Goal: Task Accomplishment & Management: Manage account settings

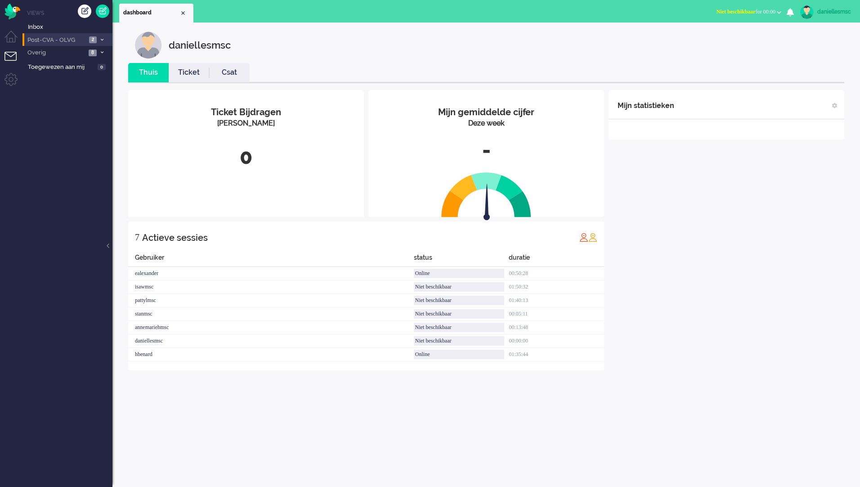
click at [69, 41] on span "Post-CVA - OLVG" at bounding box center [56, 40] width 60 height 9
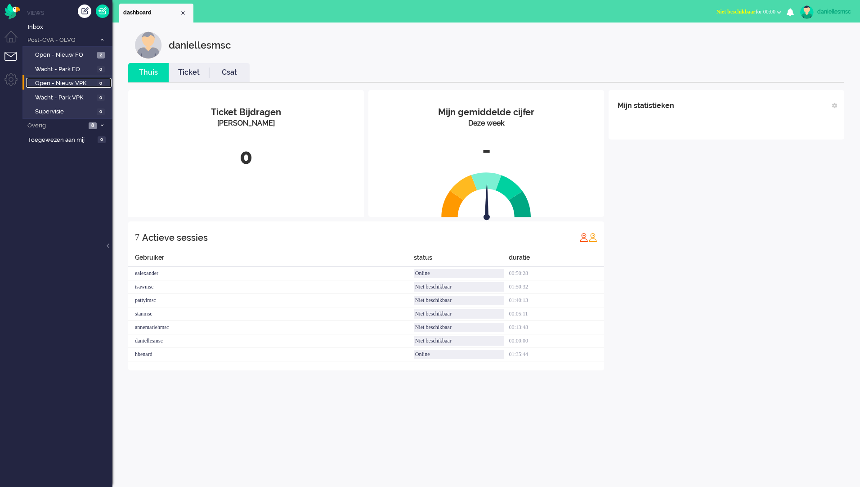
click at [68, 84] on span "Open - Nieuw VPK" at bounding box center [64, 83] width 59 height 9
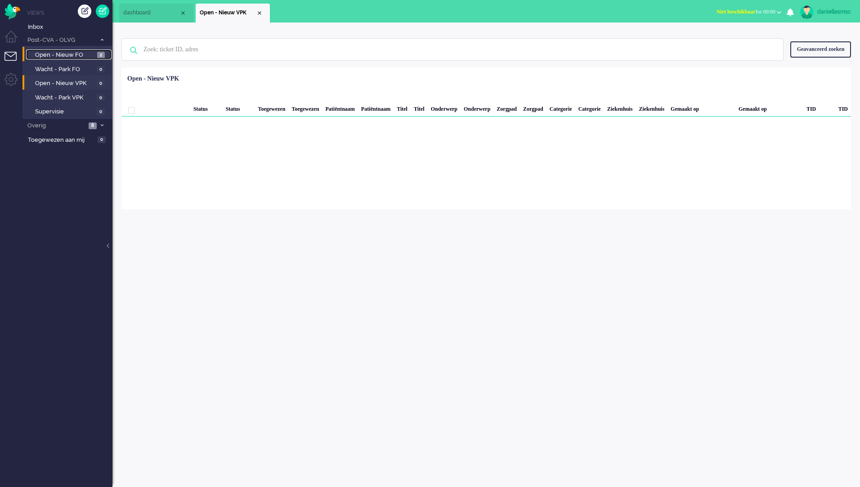
click at [75, 56] on span "Open - Nieuw FO" at bounding box center [65, 55] width 60 height 9
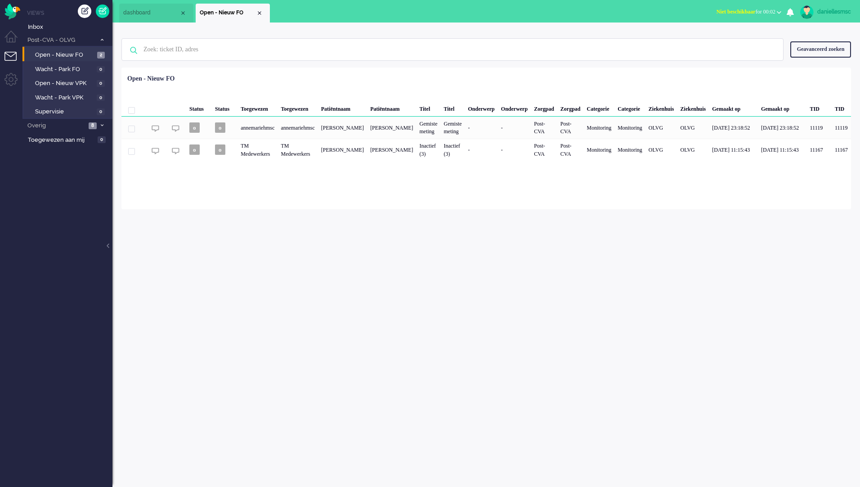
click at [839, 10] on div "daniellesmsc" at bounding box center [834, 11] width 34 height 9
click at [816, 70] on link "Uitloggen" at bounding box center [824, 72] width 62 height 9
